Goal: Check status: Check status

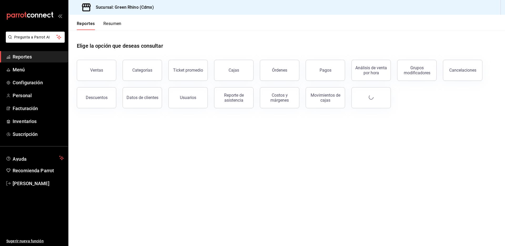
click at [109, 75] on button "Ventas" at bounding box center [96, 70] width 39 height 21
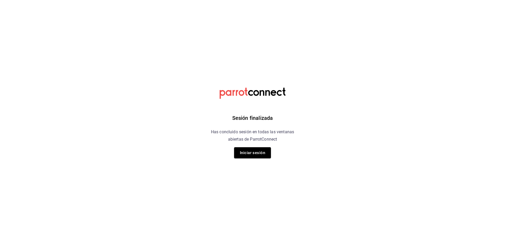
click at [244, 156] on button "Iniciar sesión" at bounding box center [252, 152] width 37 height 11
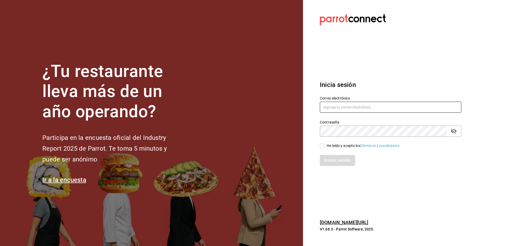
click at [342, 111] on input "text" at bounding box center [390, 106] width 141 height 11
click at [339, 107] on input "text" at bounding box center [390, 106] width 141 height 11
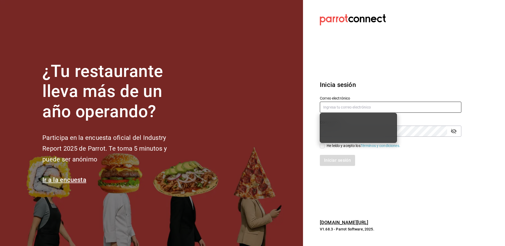
type input "julian@greenrhino.mx"
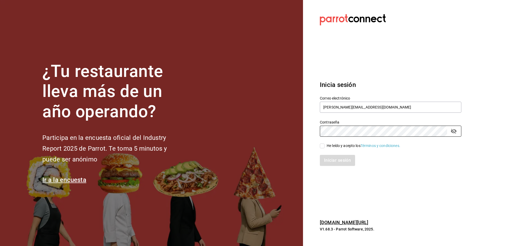
drag, startPoint x: 324, startPoint y: 143, endPoint x: 324, endPoint y: 151, distance: 7.9
click at [324, 143] on input "He leído y acepto los Términos y condiciones." at bounding box center [322, 145] width 5 height 5
checkbox input "true"
click at [325, 157] on button "Iniciar sesión" at bounding box center [338, 160] width 36 height 11
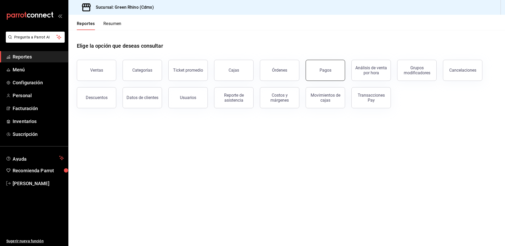
click at [329, 73] on button "Pagos" at bounding box center [324, 70] width 39 height 21
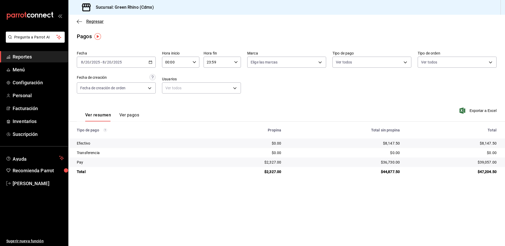
click at [94, 22] on span "Regresar" at bounding box center [94, 21] width 17 height 5
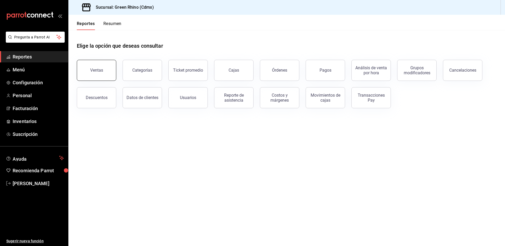
click at [89, 74] on button "Ventas" at bounding box center [96, 70] width 39 height 21
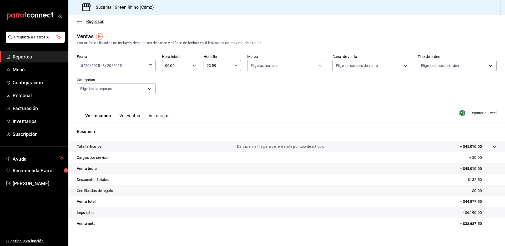
click at [87, 19] on span "Regresar" at bounding box center [94, 21] width 17 height 5
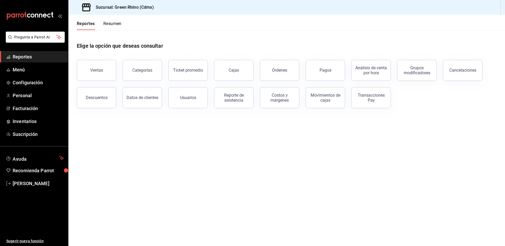
drag, startPoint x: 117, startPoint y: 22, endPoint x: 122, endPoint y: 24, distance: 5.4
click at [117, 22] on button "Resumen" at bounding box center [112, 25] width 18 height 9
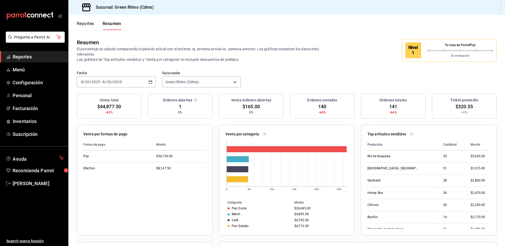
scroll to position [0, 0]
